Goal: Task Accomplishment & Management: Manage account settings

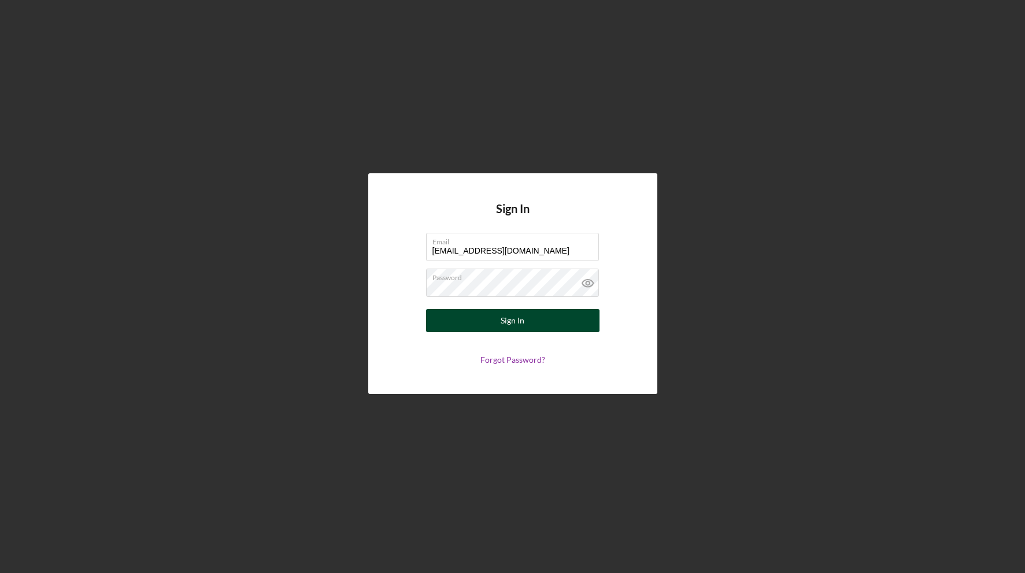
type input "[EMAIL_ADDRESS][DOMAIN_NAME]"
click at [515, 327] on div "Sign In" at bounding box center [513, 320] width 24 height 23
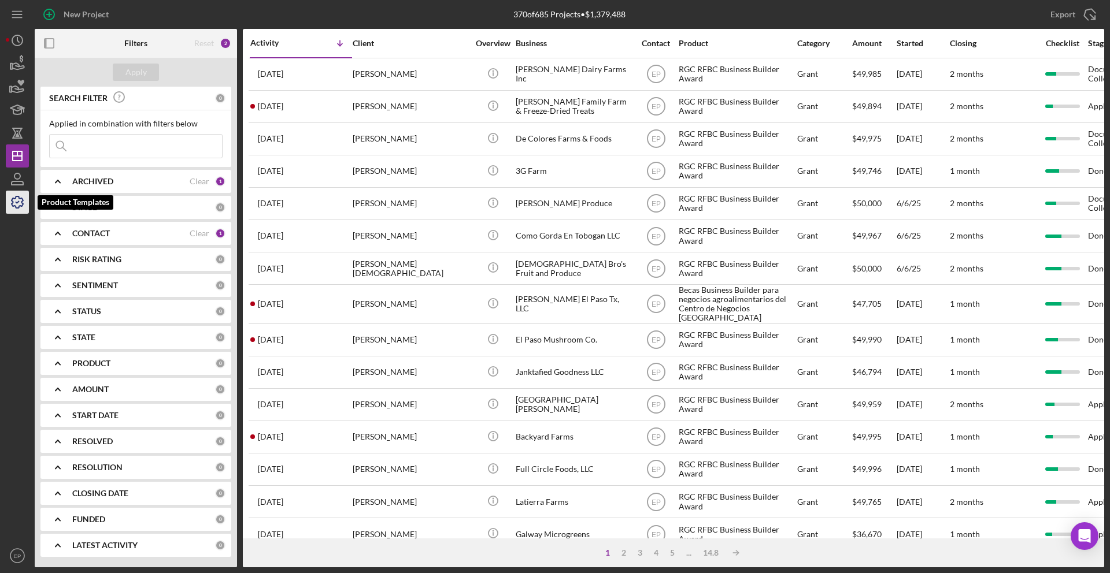
click at [16, 202] on polyline "button" at bounding box center [17, 203] width 3 height 2
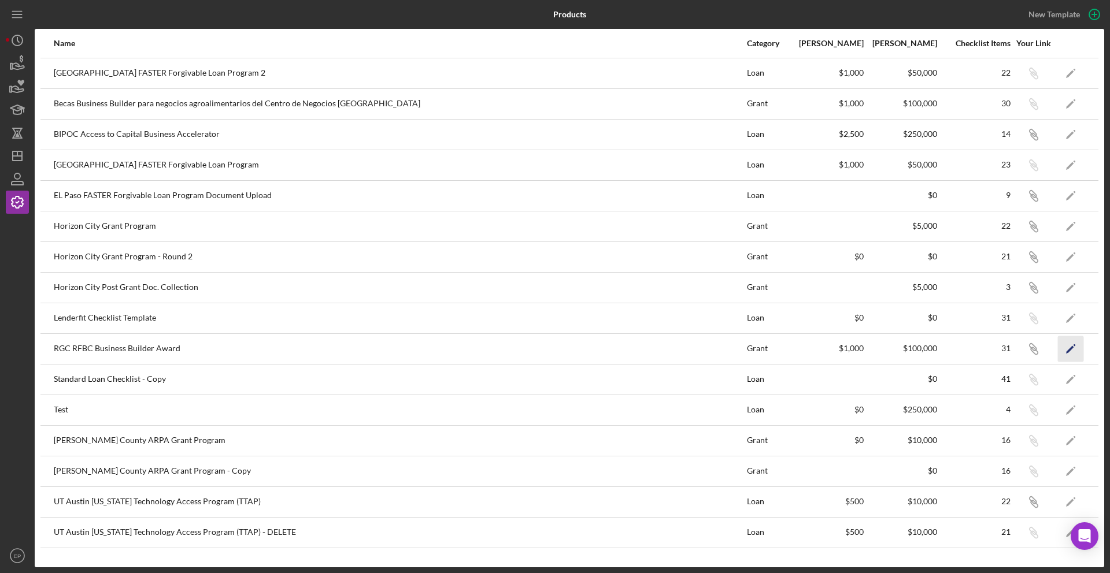
click at [1024, 349] on icon "Icon/Edit" at bounding box center [1071, 349] width 26 height 26
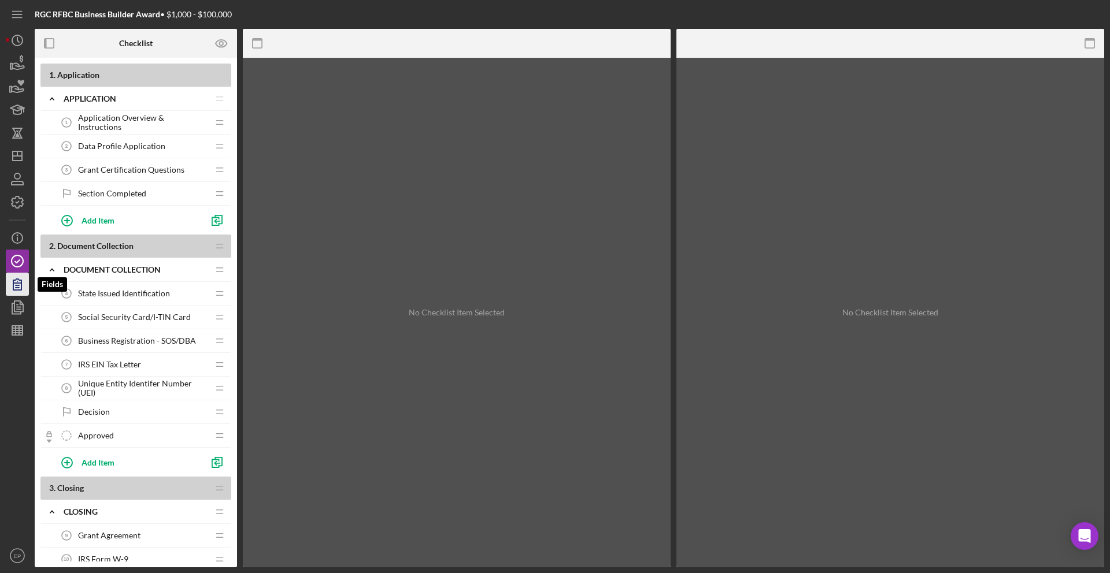
click at [15, 283] on icon "button" at bounding box center [17, 284] width 8 height 11
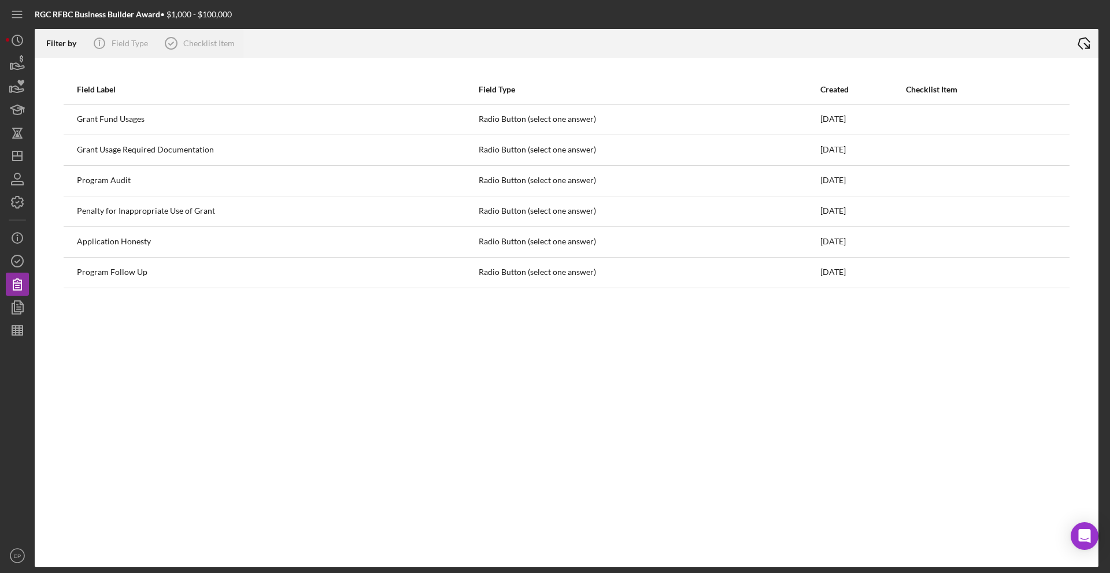
click at [1024, 45] on icon "Icon/Export" at bounding box center [1083, 43] width 29 height 29
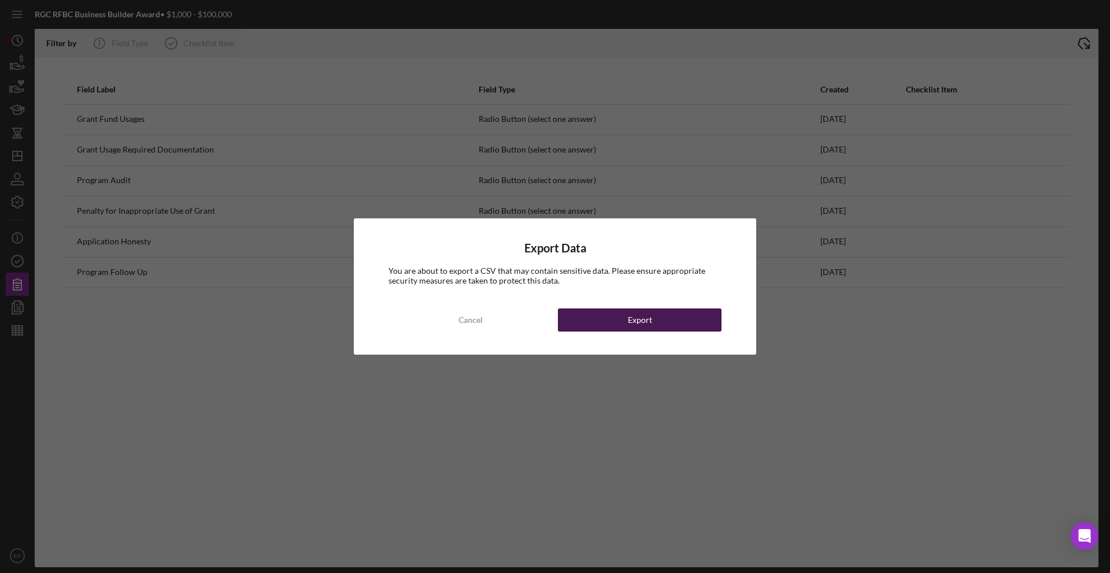
click at [646, 319] on div "Export" at bounding box center [640, 320] width 24 height 23
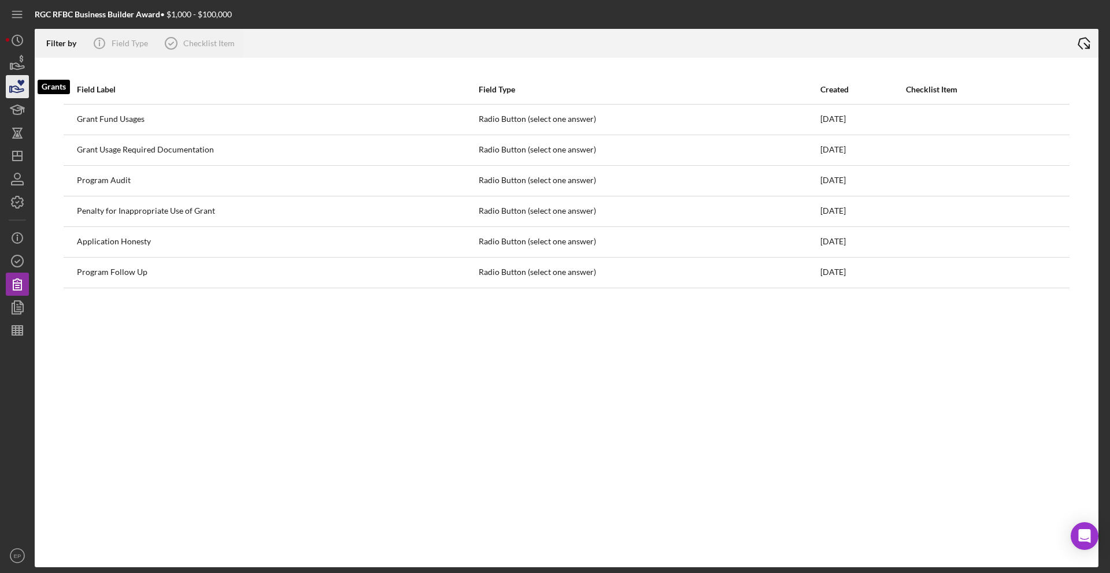
click at [16, 79] on icon "button" at bounding box center [17, 86] width 29 height 29
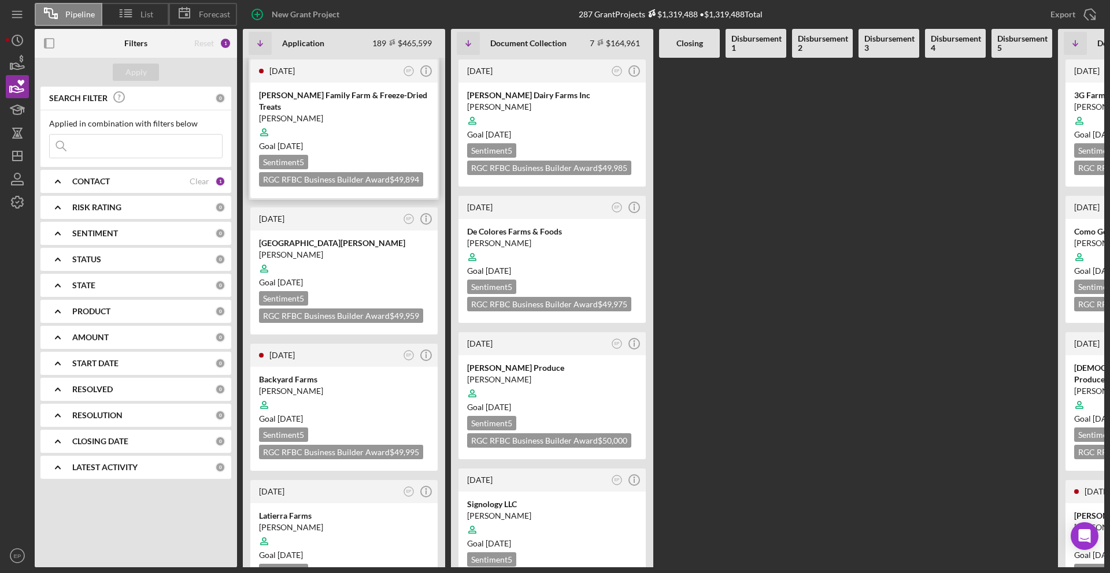
click at [303, 96] on div "[PERSON_NAME] Family Farm & Freeze-Dried Treats" at bounding box center [344, 101] width 170 height 23
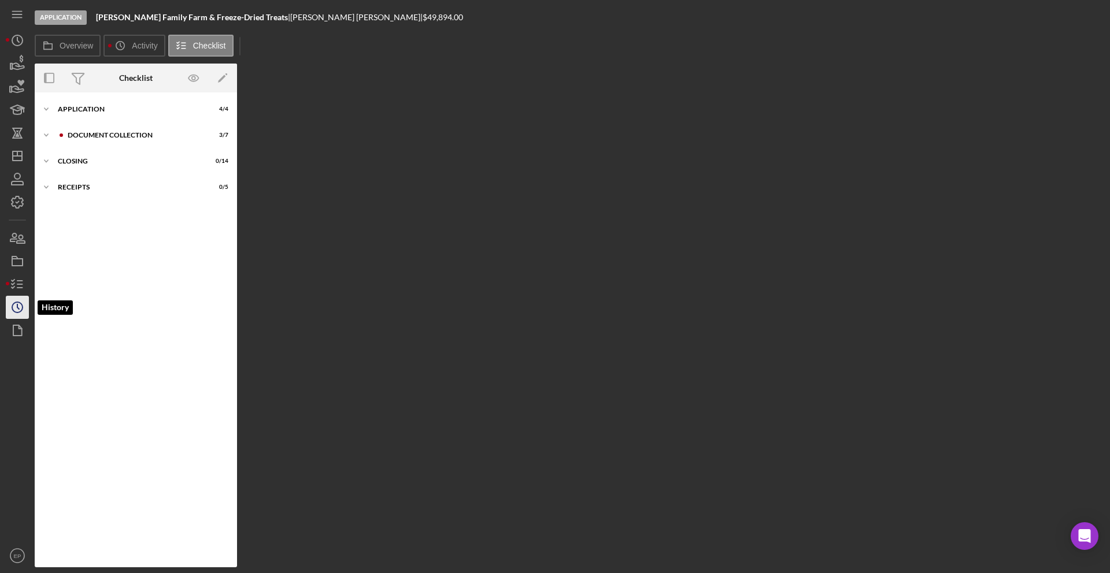
click at [18, 305] on icon "Icon/History" at bounding box center [17, 307] width 29 height 29
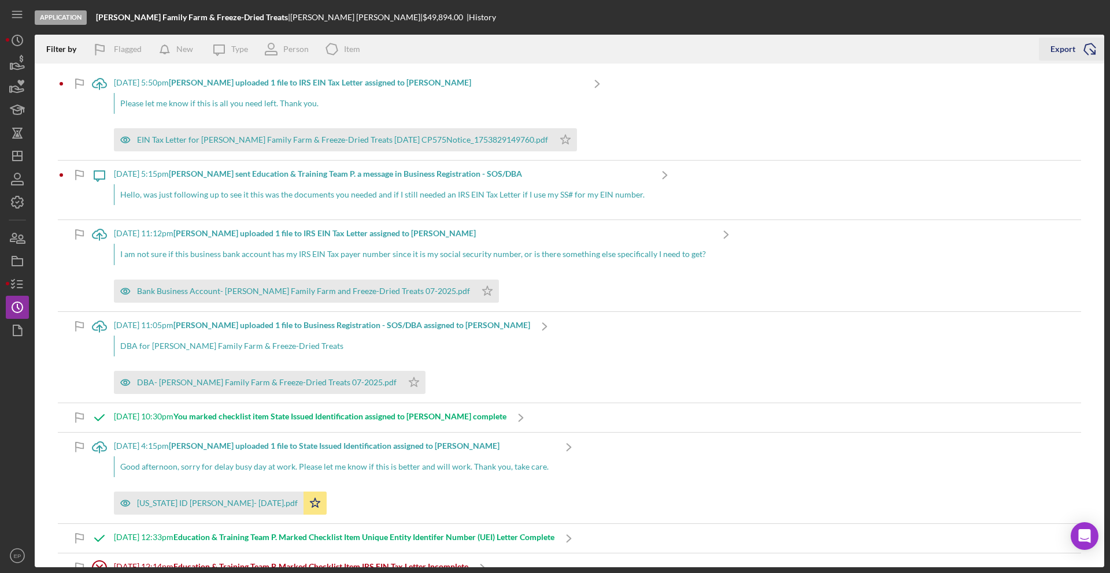
click at [1024, 48] on div "Export" at bounding box center [1062, 49] width 25 height 23
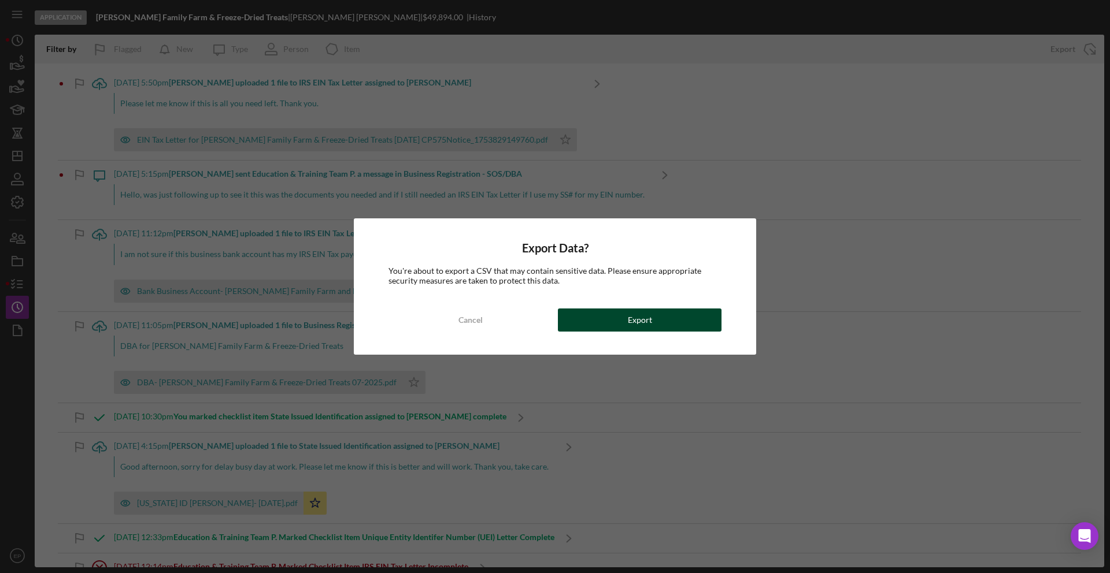
click at [612, 319] on button "Export" at bounding box center [640, 320] width 164 height 23
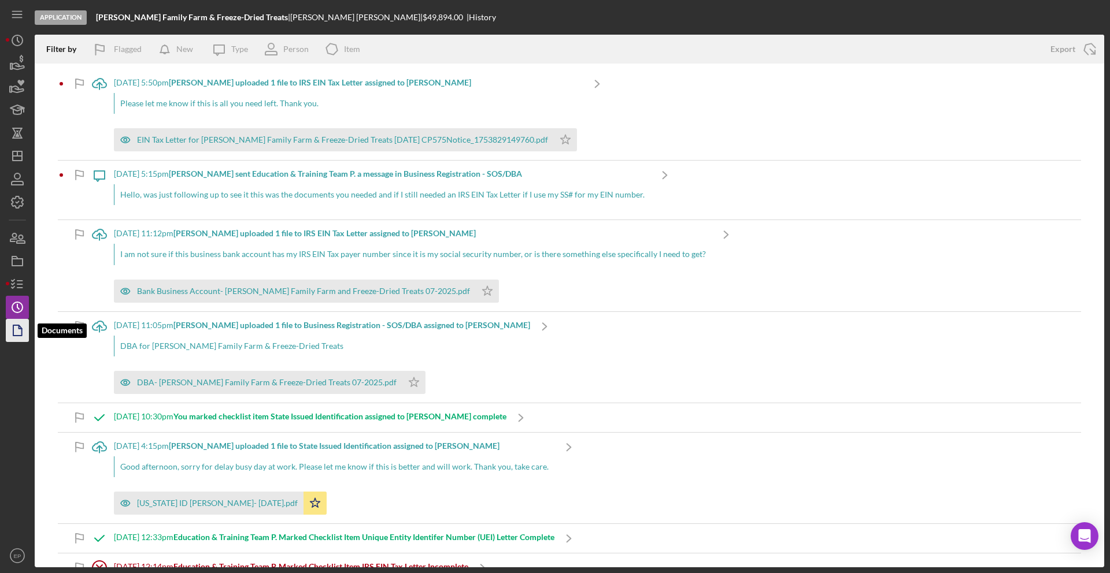
click at [15, 328] on icon "button" at bounding box center [17, 330] width 29 height 29
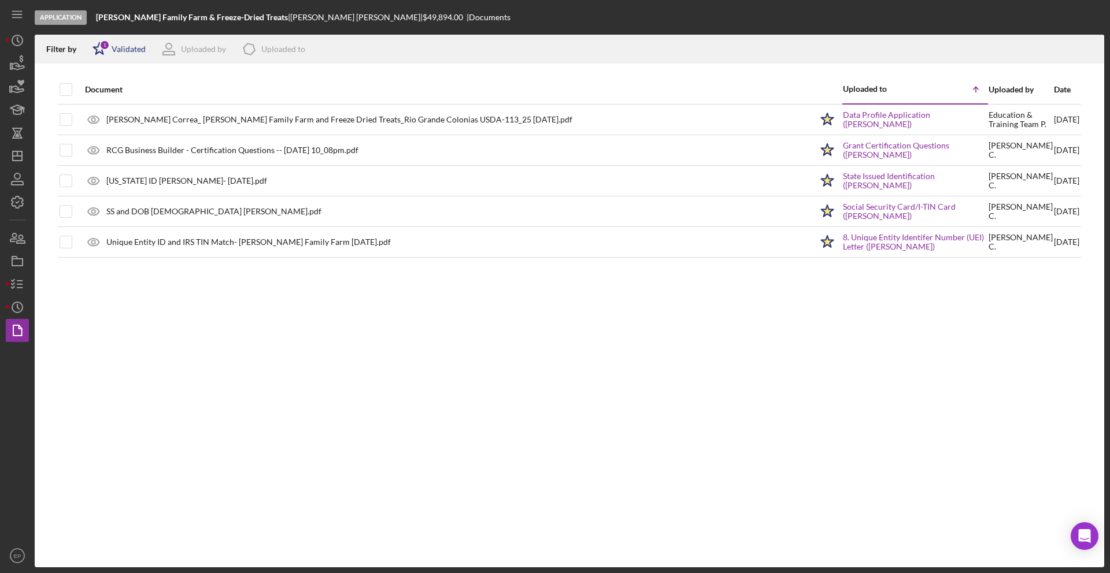
click at [131, 50] on div "Validated" at bounding box center [129, 49] width 34 height 9
click at [111, 109] on div "Not validated" at bounding box center [134, 110] width 49 height 9
checkbox input "true"
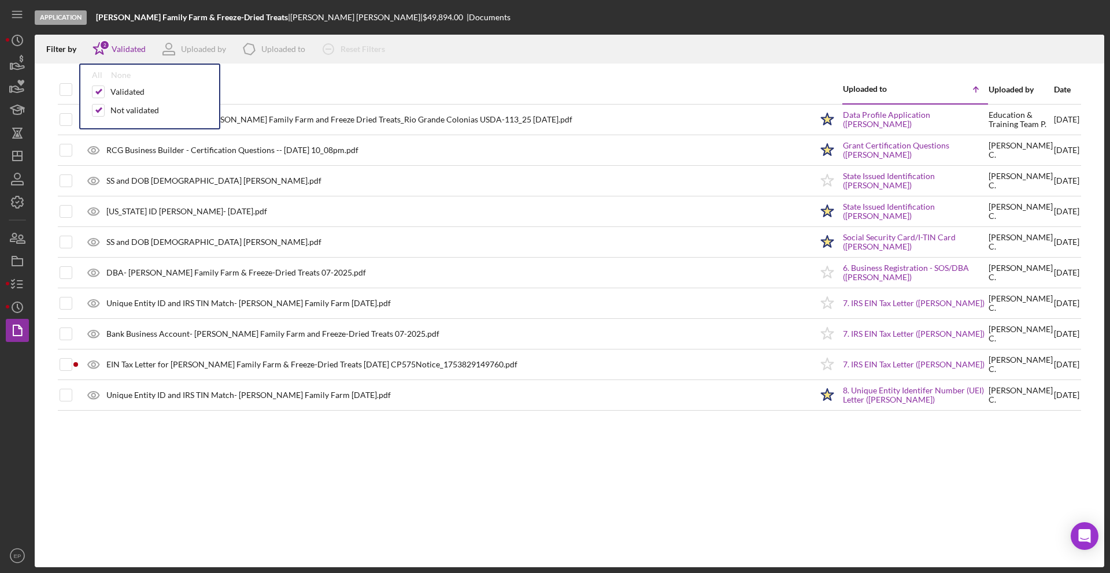
click at [252, 77] on th "Document" at bounding box center [446, 89] width 734 height 29
click at [65, 87] on input "checkbox" at bounding box center [66, 90] width 12 height 12
checkbox input "true"
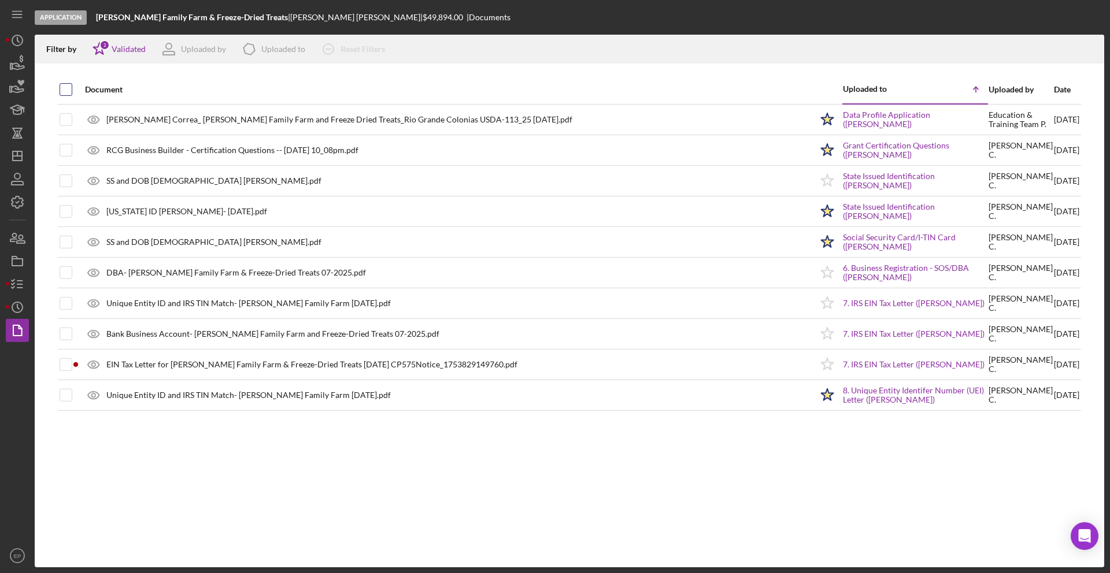
checkbox input "true"
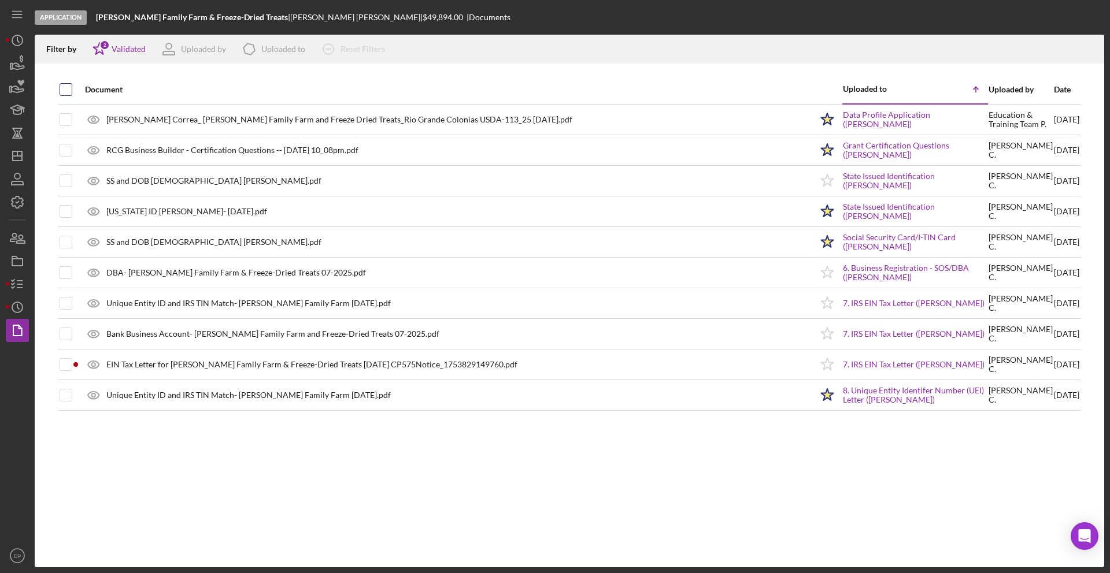
checkbox input "true"
click at [1024, 49] on line "button" at bounding box center [1090, 50] width 0 height 6
